Goal: Information Seeking & Learning: Learn about a topic

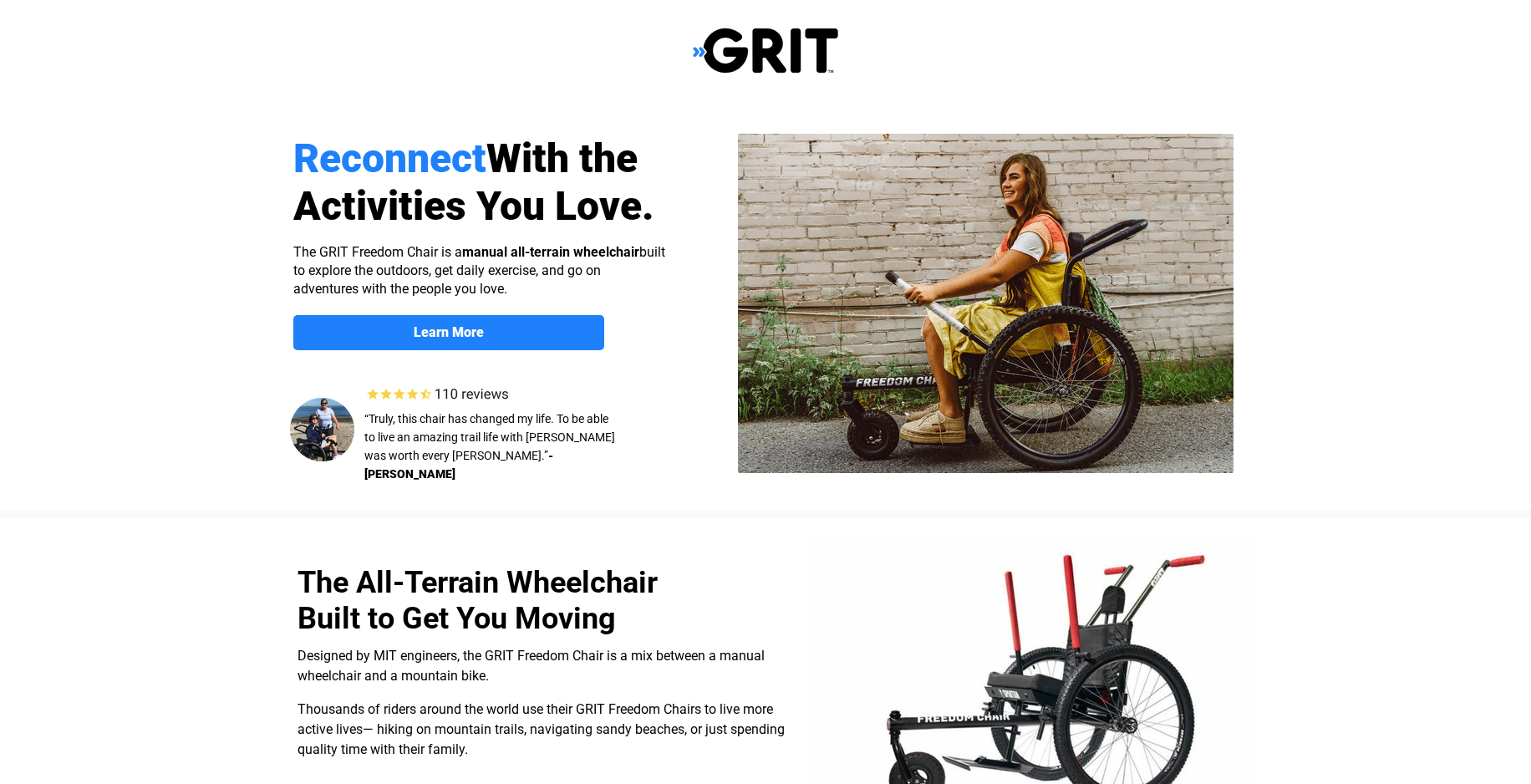
select select "US"
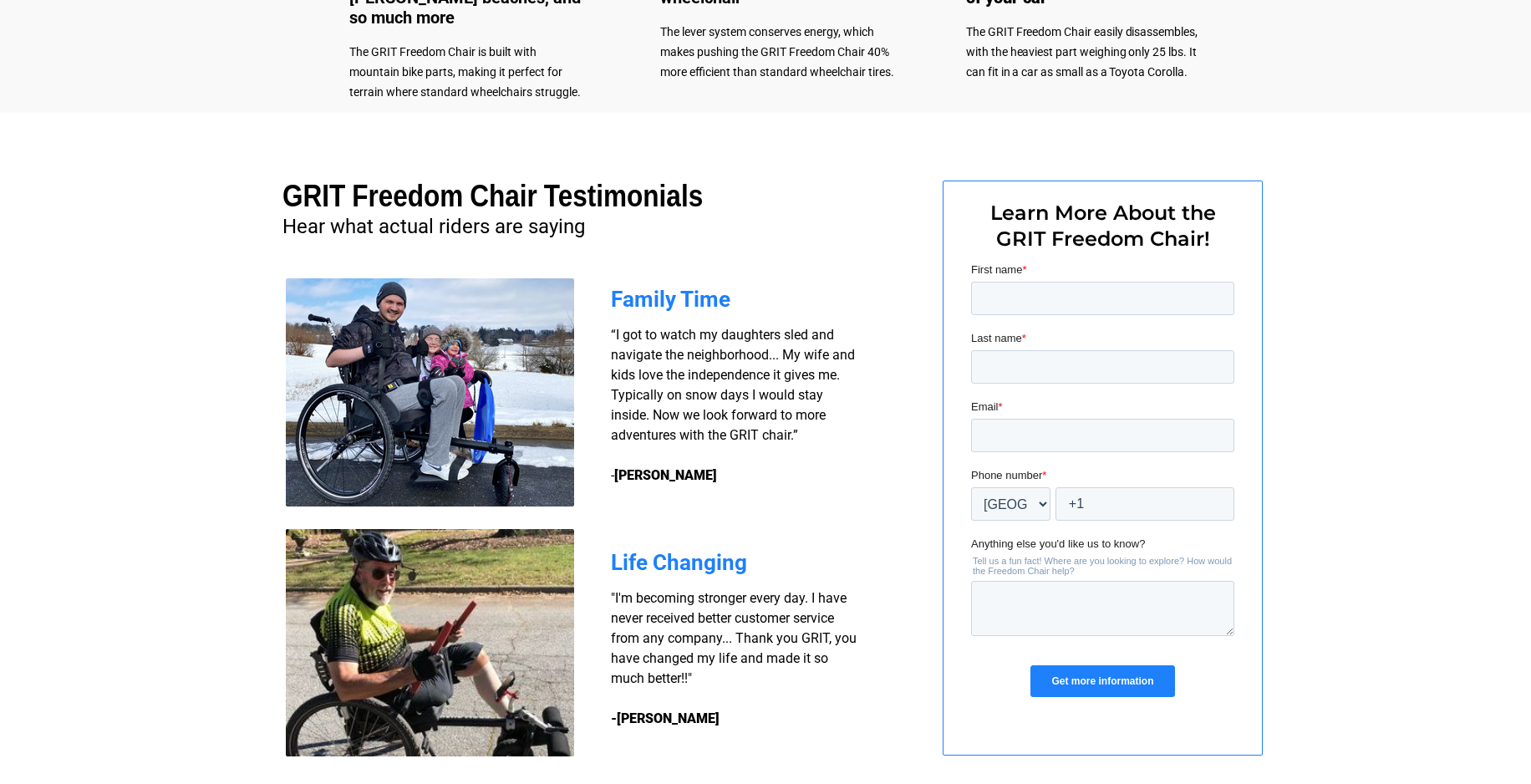
scroll to position [1077, 0]
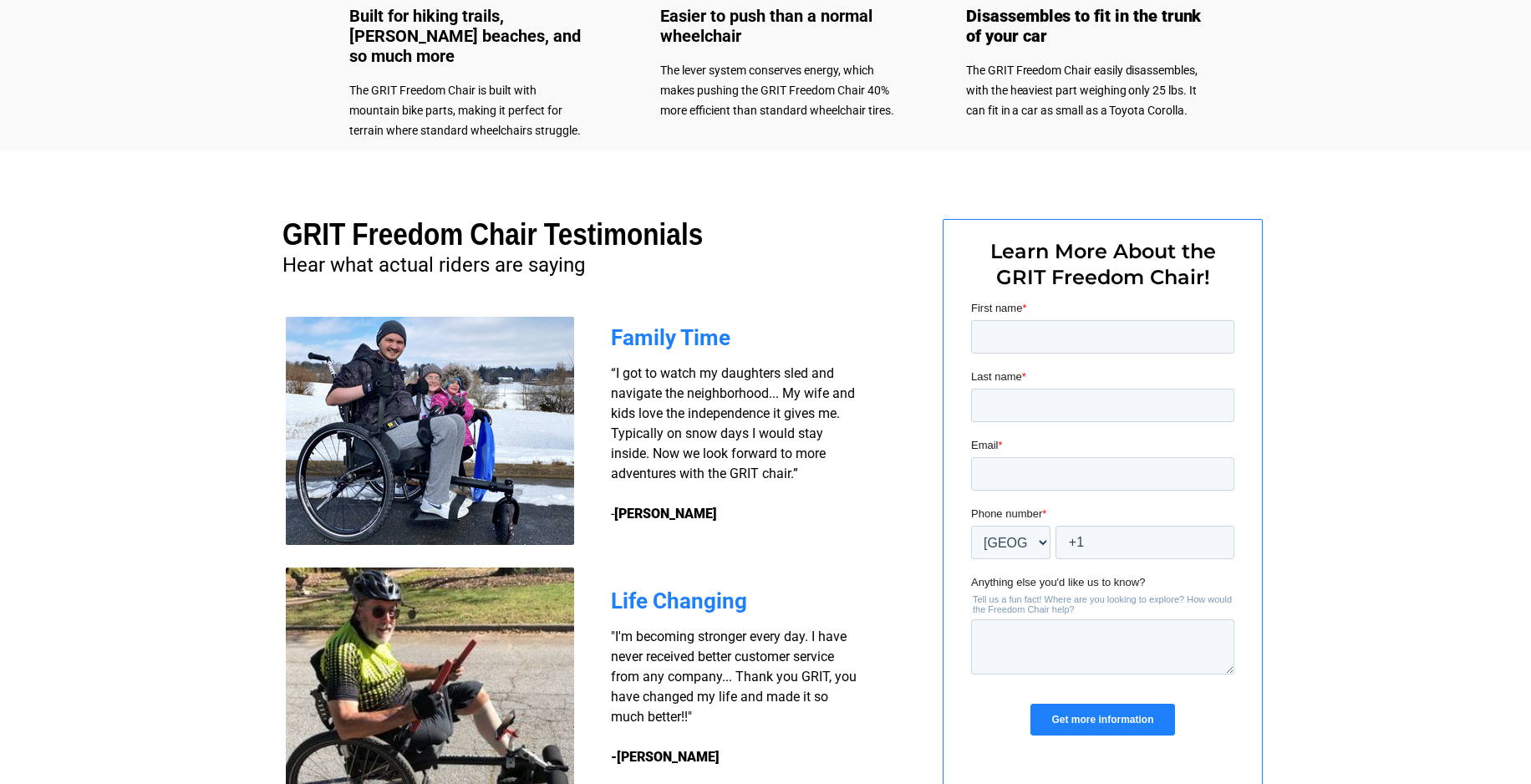
click at [526, 508] on img at bounding box center [430, 430] width 289 height 228
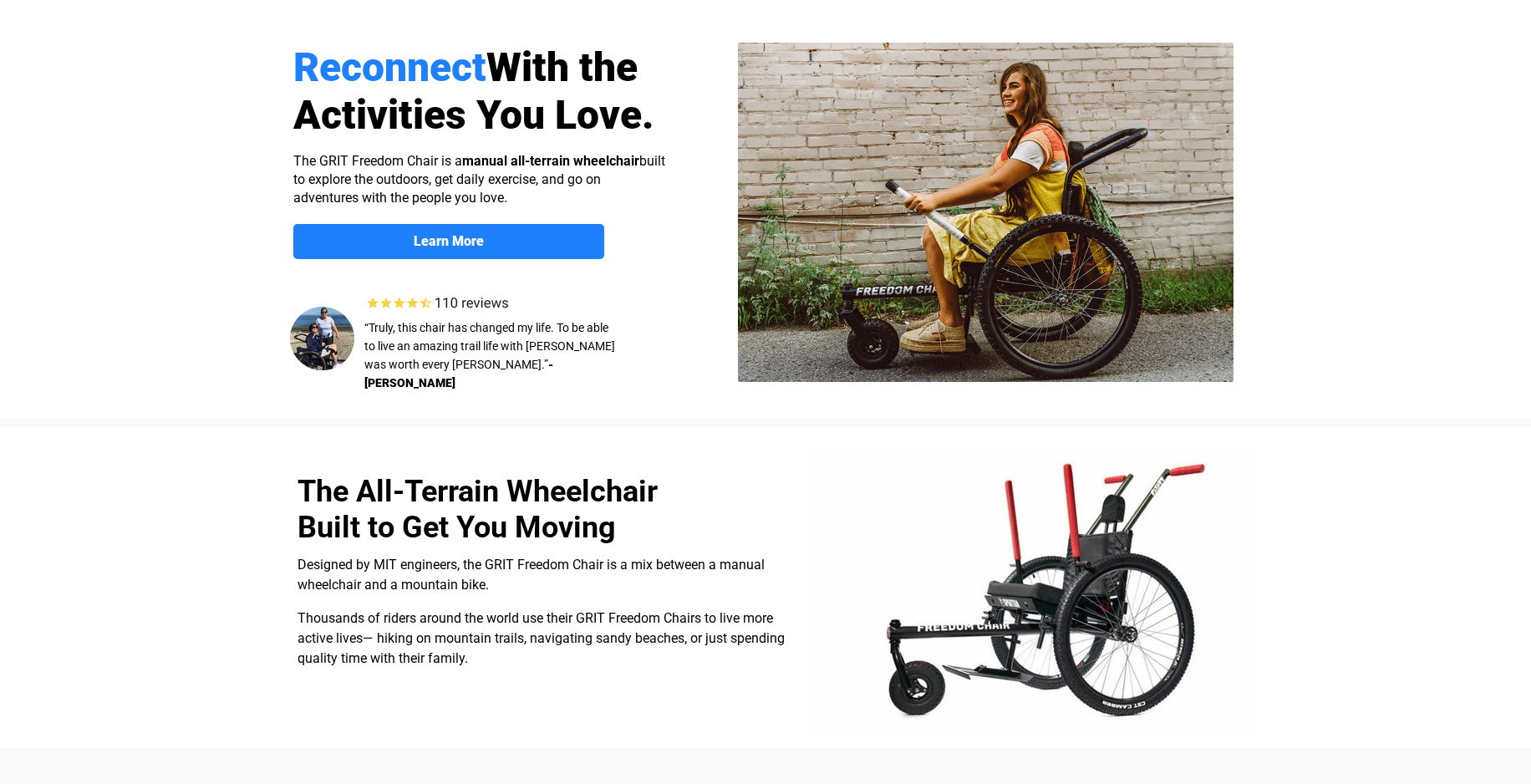
scroll to position [0, 0]
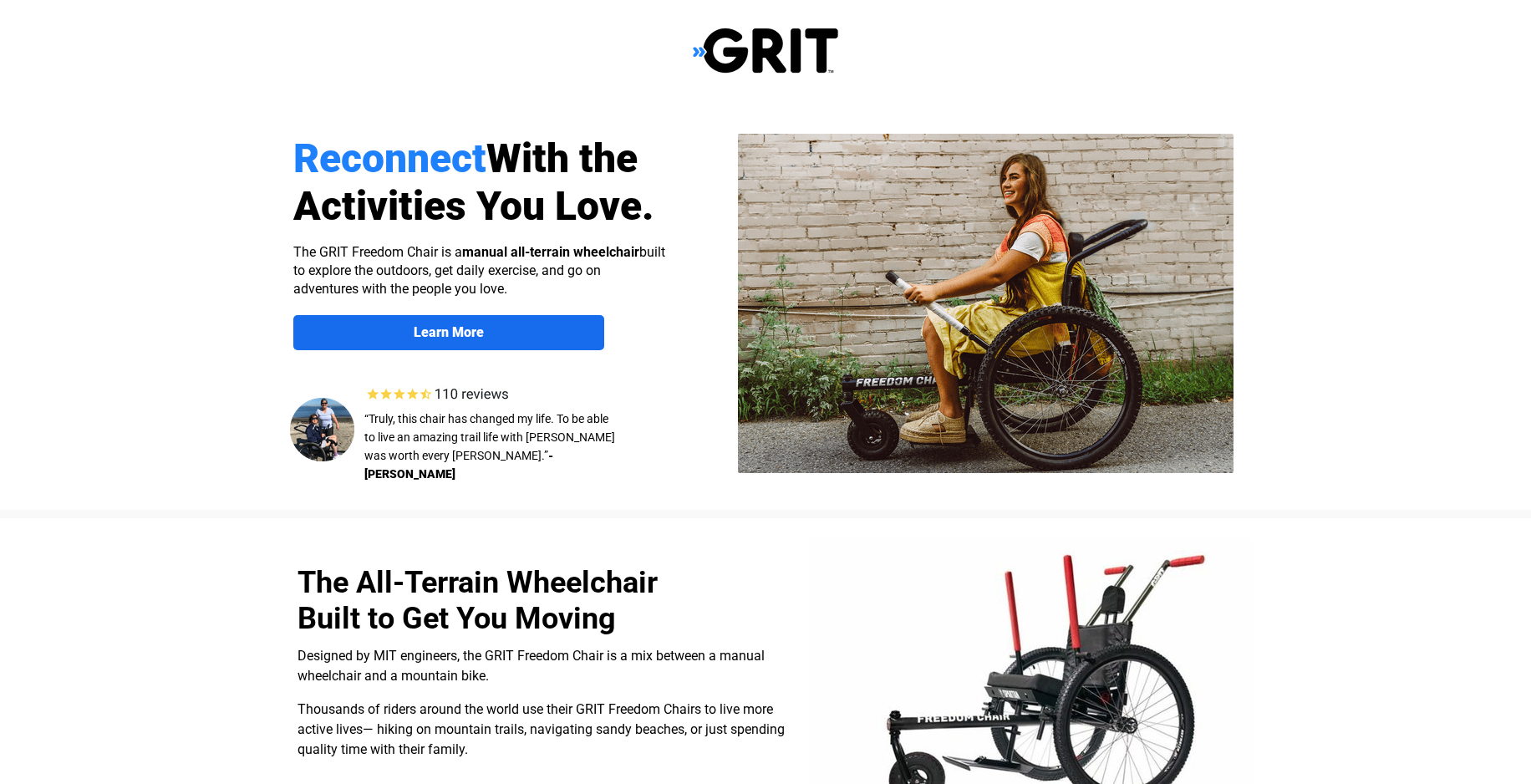
click at [506, 329] on span "Learn More" at bounding box center [449, 332] width 311 height 16
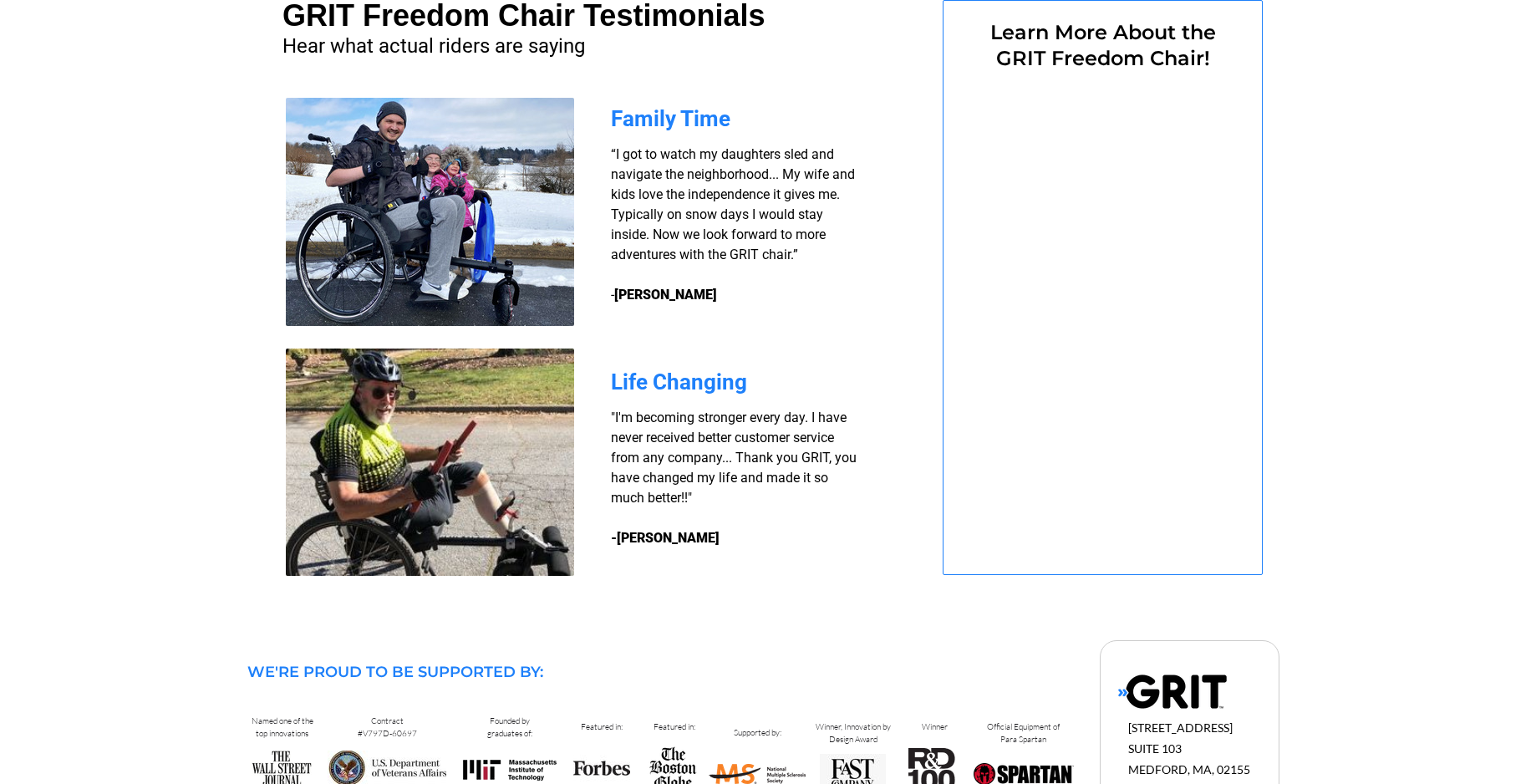
select select "US"
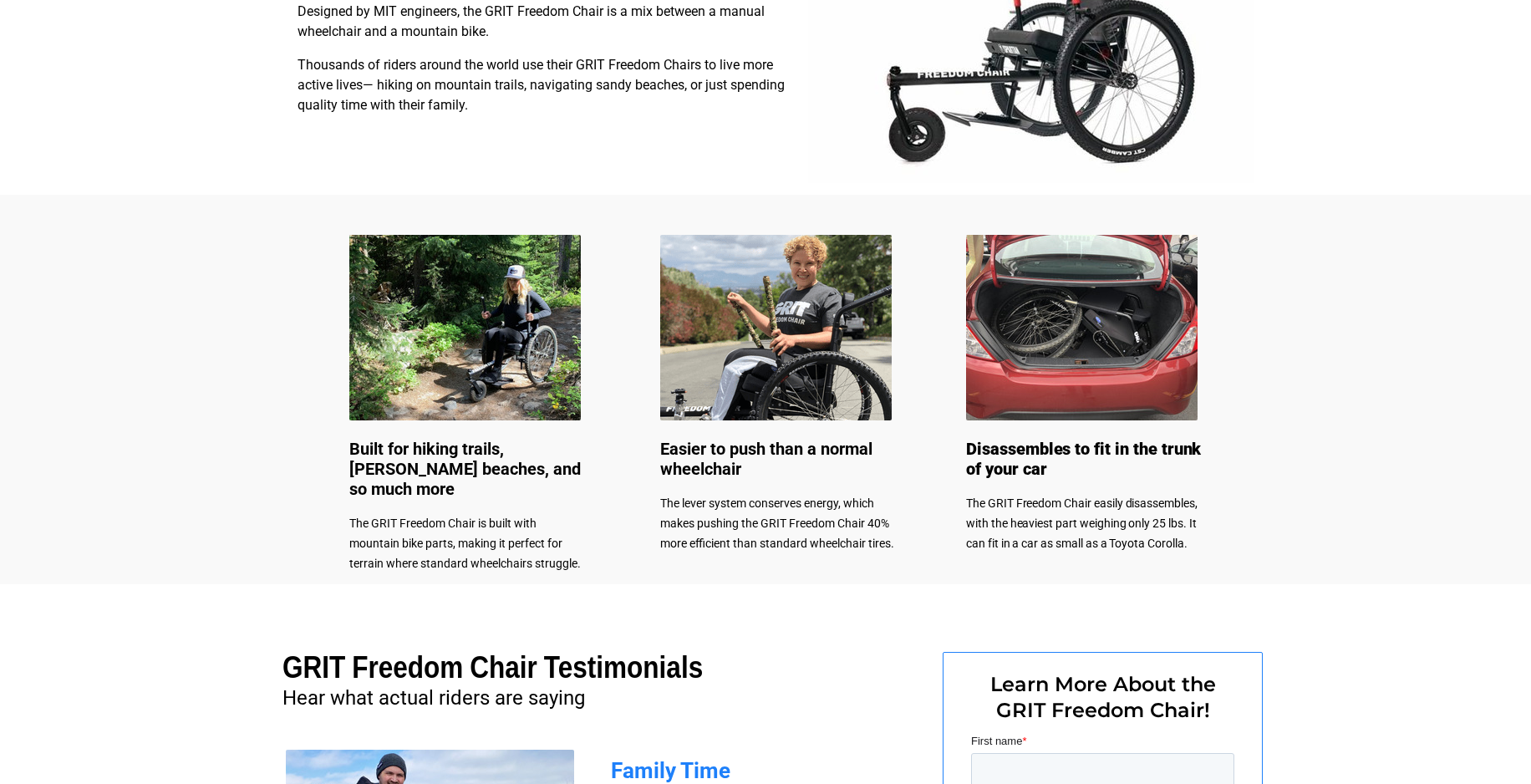
scroll to position [492, 0]
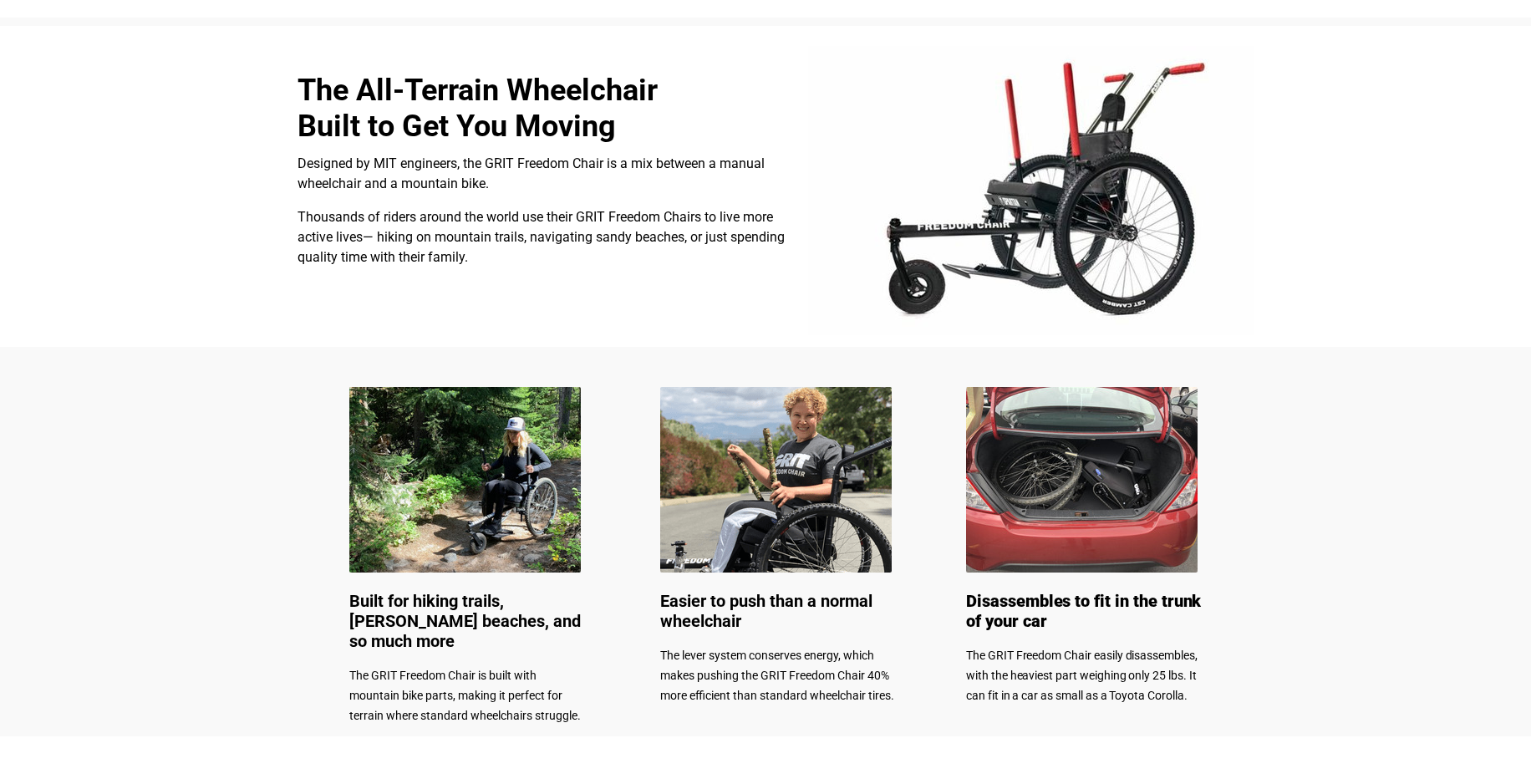
click at [1019, 255] on img at bounding box center [1031, 190] width 446 height 289
click at [1134, 223] on img at bounding box center [1031, 190] width 446 height 289
click at [781, 530] on img at bounding box center [776, 479] width 231 height 186
click at [463, 496] on img at bounding box center [465, 479] width 231 height 186
